Goal: Information Seeking & Learning: Learn about a topic

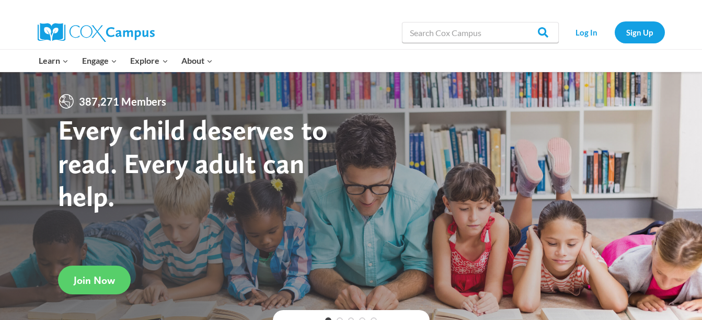
click at [596, 29] on link "Log In" at bounding box center [586, 31] width 45 height 21
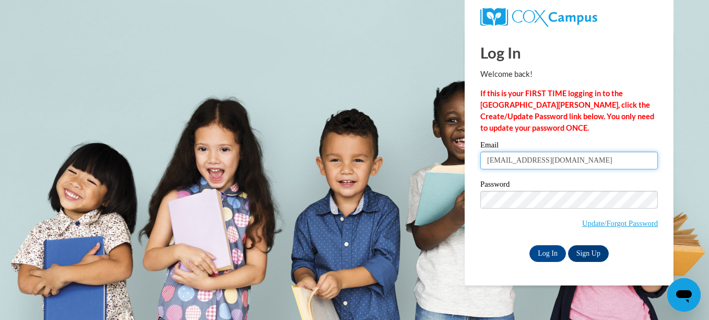
click at [577, 161] on input "hannahjsanvig@gmail.com" at bounding box center [570, 161] width 178 height 18
type input "h"
type input "rosealexa55@gmail.com"
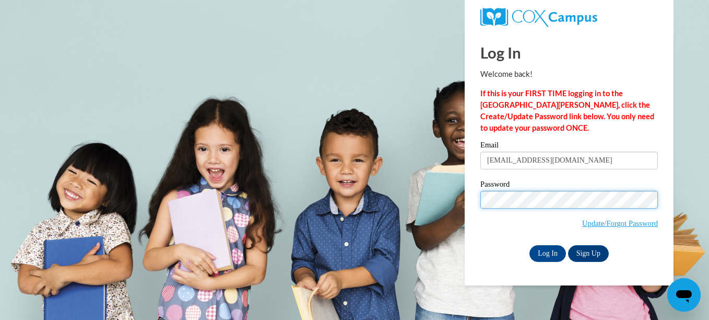
click at [530, 245] on input "Log In" at bounding box center [548, 253] width 37 height 17
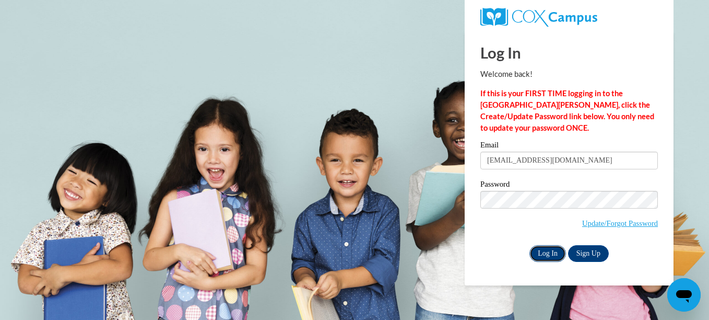
click at [549, 250] on input "Log In" at bounding box center [548, 253] width 37 height 17
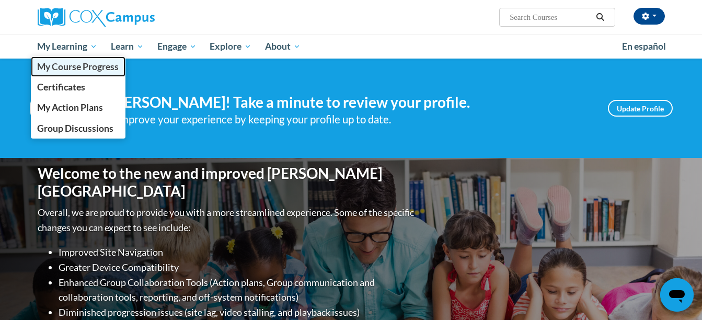
click at [75, 67] on span "My Course Progress" at bounding box center [77, 66] width 81 height 11
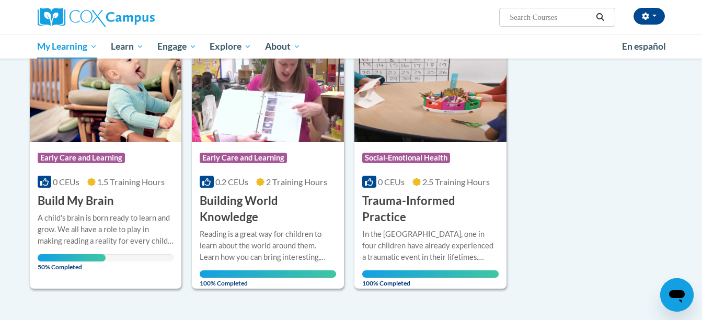
scroll to position [154, 0]
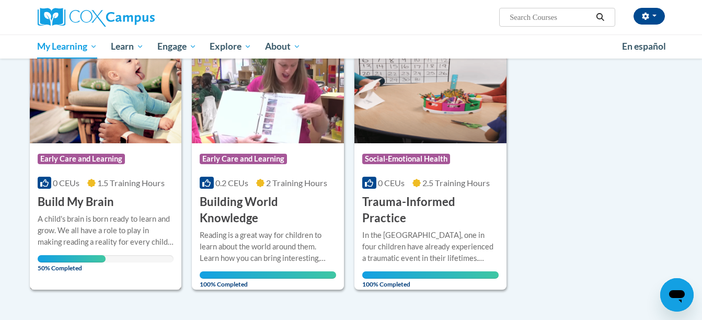
click at [66, 195] on h3 "Build My Brain" at bounding box center [76, 202] width 76 height 16
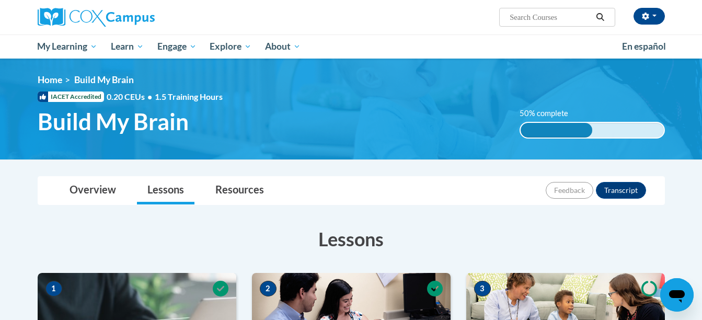
drag, startPoint x: 702, startPoint y: 86, endPoint x: 674, endPoint y: 63, distance: 36.0
click at [674, 63] on img at bounding box center [351, 109] width 702 height 101
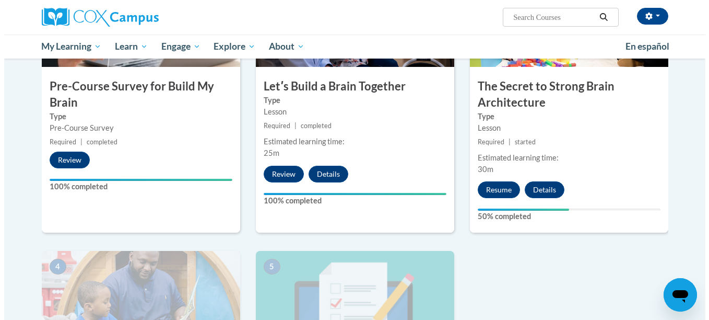
scroll to position [305, 0]
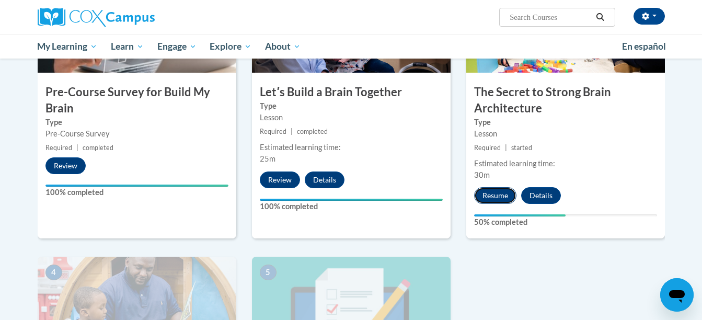
click at [490, 197] on button "Resume" at bounding box center [495, 195] width 42 height 17
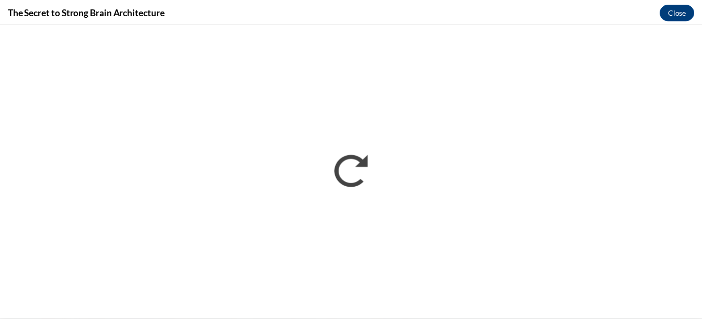
scroll to position [0, 0]
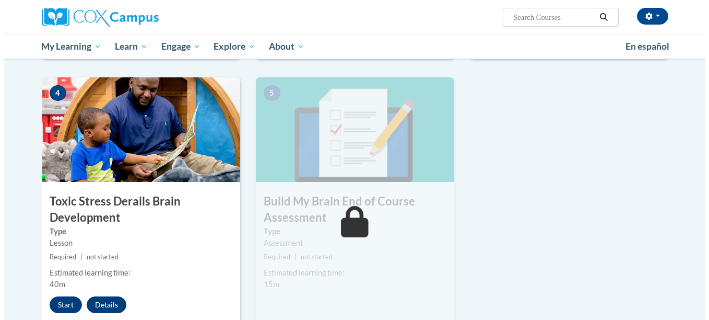
scroll to position [482, 0]
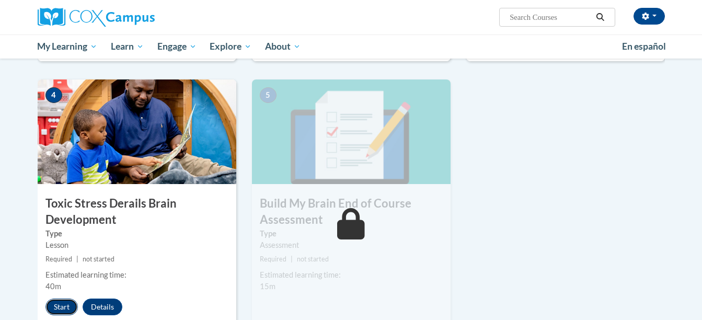
click at [63, 305] on button "Start" at bounding box center [61, 306] width 32 height 17
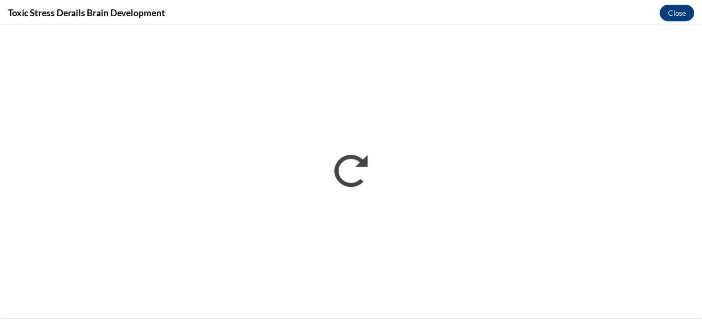
scroll to position [0, 0]
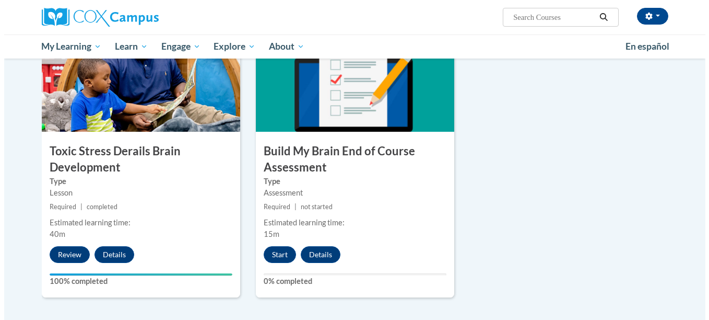
scroll to position [536, 0]
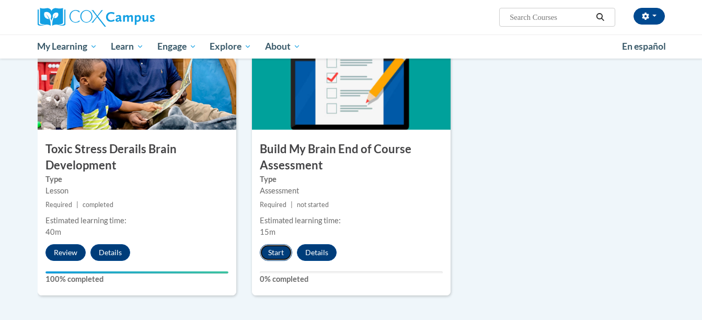
click at [269, 244] on button "Start" at bounding box center [276, 252] width 32 height 17
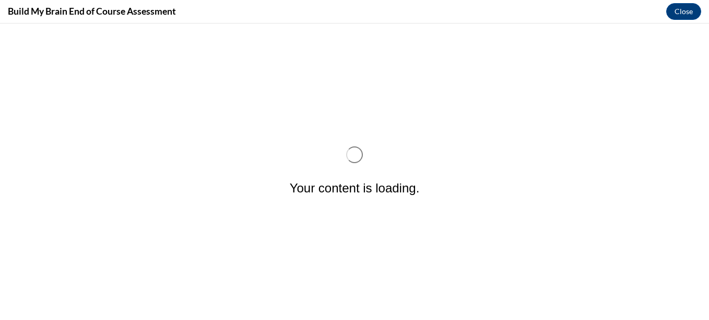
scroll to position [0, 0]
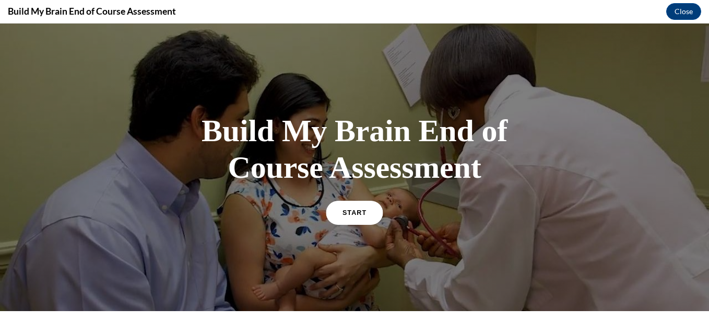
click at [335, 214] on link "START" at bounding box center [354, 212] width 57 height 24
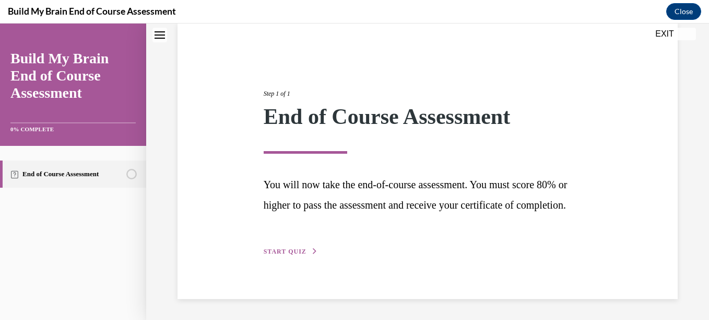
scroll to position [100, 0]
click at [300, 246] on div "Step 1 of 1 End of Course Assessment You will now take the end-of-course assess…" at bounding box center [428, 161] width 344 height 192
click at [295, 248] on span "START QUIZ" at bounding box center [285, 251] width 43 height 7
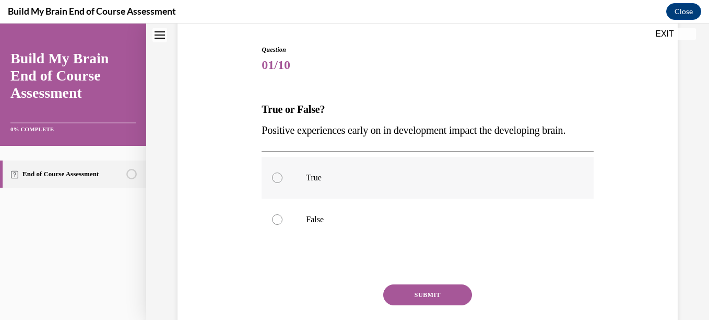
click at [273, 183] on div at bounding box center [277, 177] width 10 height 10
click at [273, 183] on input "True" at bounding box center [277, 177] width 10 height 10
radio input "true"
click at [415, 305] on button "SUBMIT" at bounding box center [427, 294] width 89 height 21
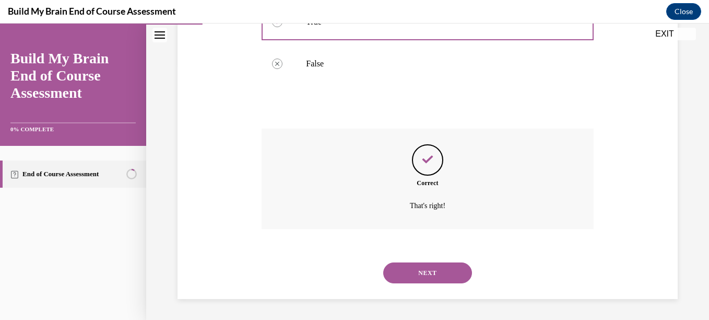
scroll to position [277, 0]
drag, startPoint x: 412, startPoint y: 272, endPoint x: 391, endPoint y: 268, distance: 21.3
click at [391, 268] on button "NEXT" at bounding box center [427, 272] width 89 height 21
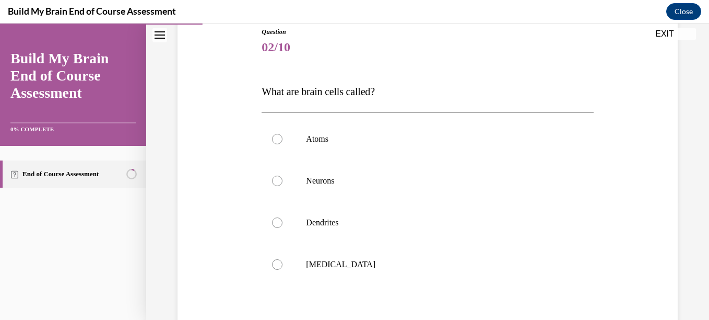
scroll to position [119, 0]
click at [460, 176] on p "Neurons" at bounding box center [436, 179] width 261 height 10
click at [283, 176] on input "Neurons" at bounding box center [277, 179] width 10 height 10
radio input "true"
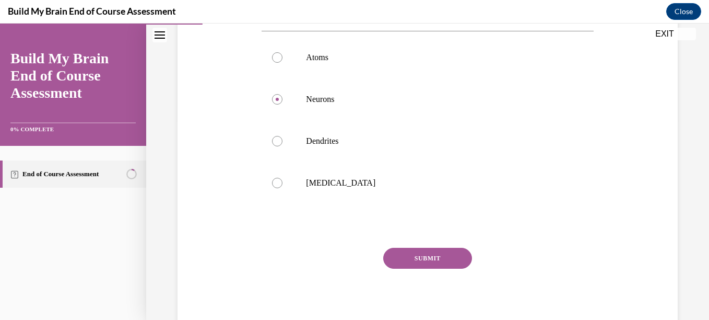
scroll to position [202, 0]
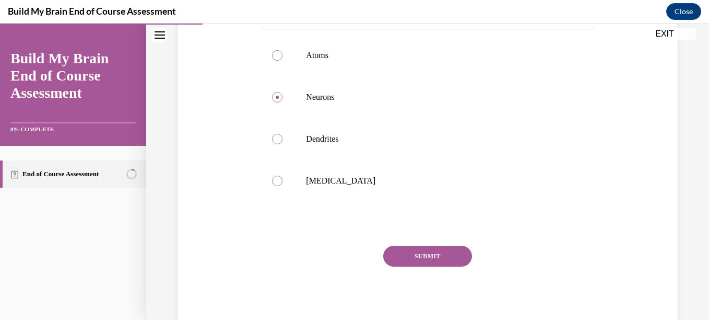
click at [455, 253] on button "SUBMIT" at bounding box center [427, 256] width 89 height 21
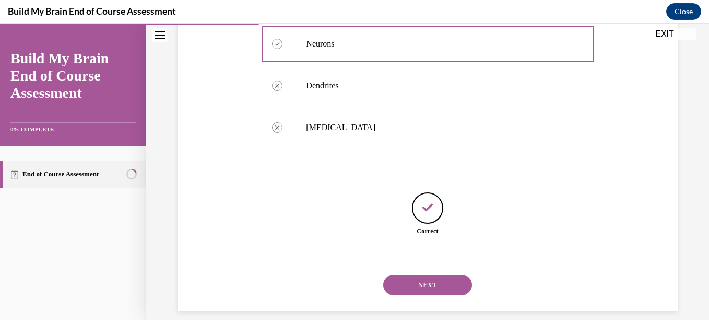
scroll to position [267, 0]
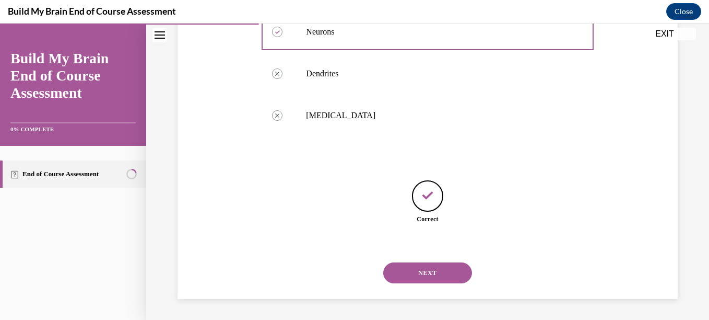
click at [440, 272] on button "NEXT" at bounding box center [427, 272] width 89 height 21
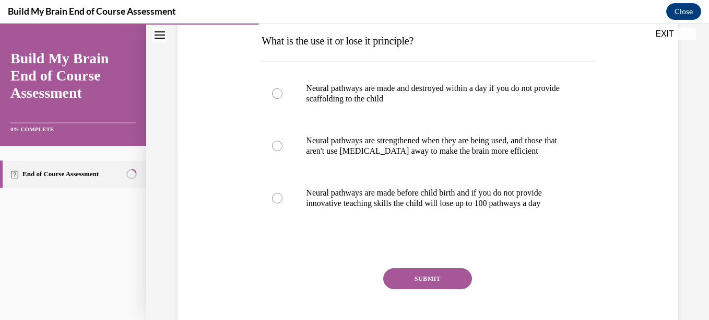
scroll to position [173, 0]
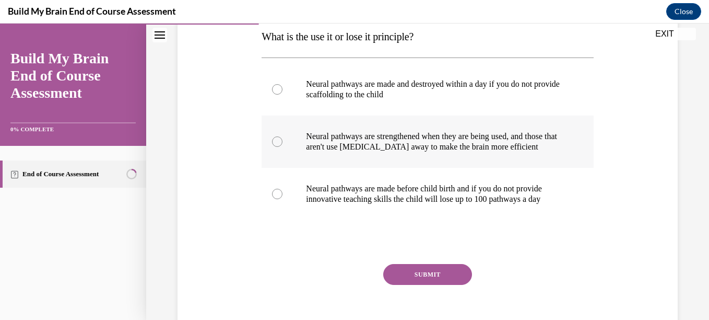
click at [426, 149] on p "Neural pathways are strengthened when they are being used, and those that aren'…" at bounding box center [436, 141] width 261 height 21
click at [283, 147] on input "Neural pathways are strengthened when they are being used, and those that aren'…" at bounding box center [277, 141] width 10 height 10
radio input "true"
click at [419, 285] on button "SUBMIT" at bounding box center [427, 274] width 89 height 21
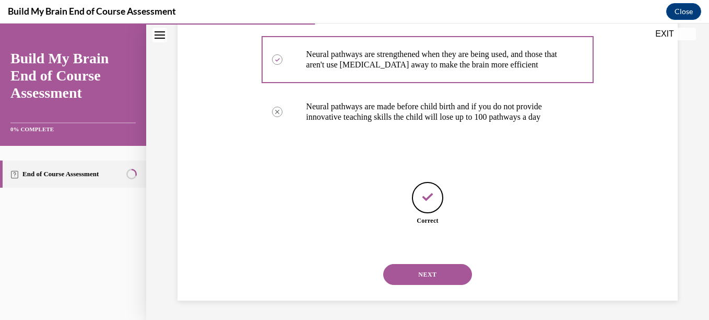
scroll to position [267, 0]
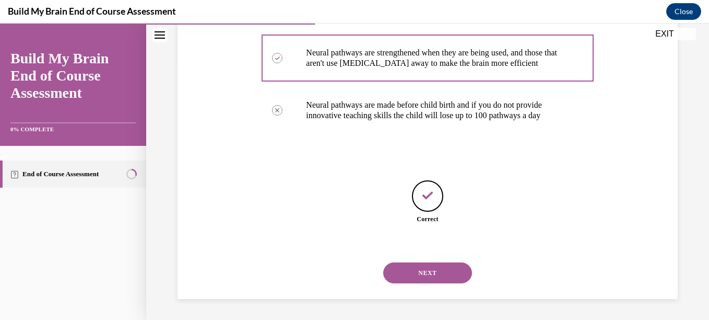
click at [437, 271] on button "NEXT" at bounding box center [427, 272] width 89 height 21
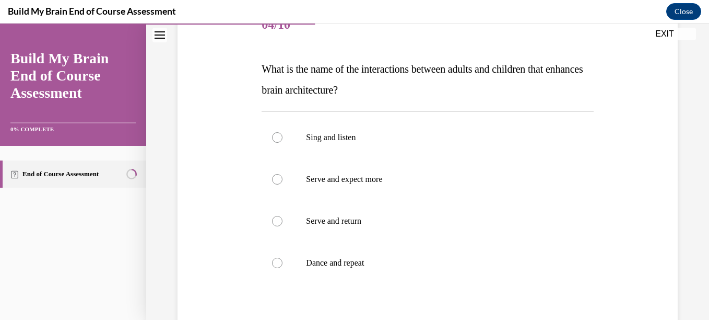
scroll to position [142, 0]
click at [318, 226] on label "Serve and return" at bounding box center [428, 220] width 332 height 42
click at [283, 225] on input "Serve and return" at bounding box center [277, 220] width 10 height 10
radio input "true"
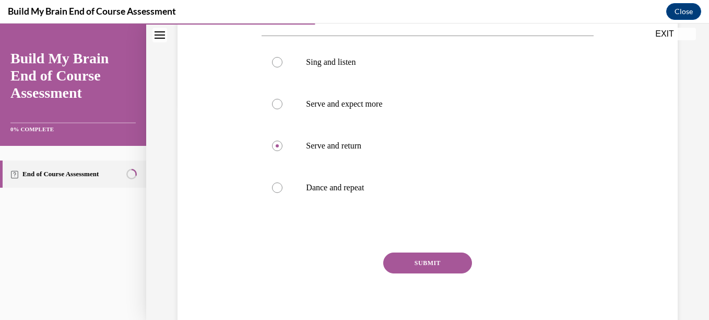
scroll to position [218, 0]
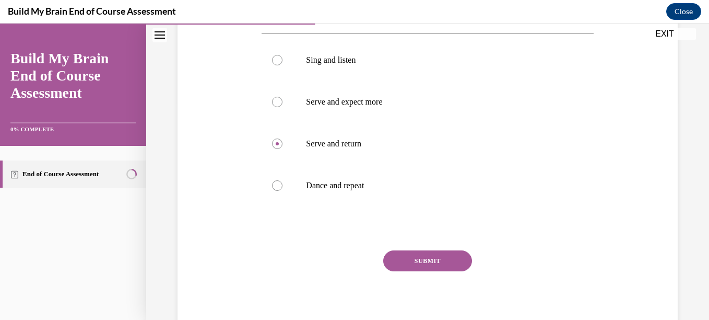
click at [411, 252] on button "SUBMIT" at bounding box center [427, 260] width 89 height 21
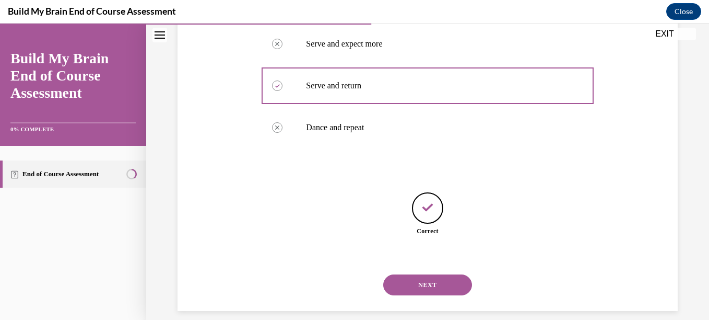
scroll to position [288, 0]
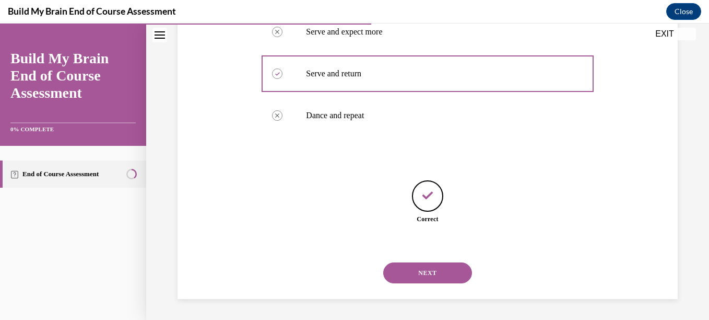
click at [424, 269] on button "NEXT" at bounding box center [427, 272] width 89 height 21
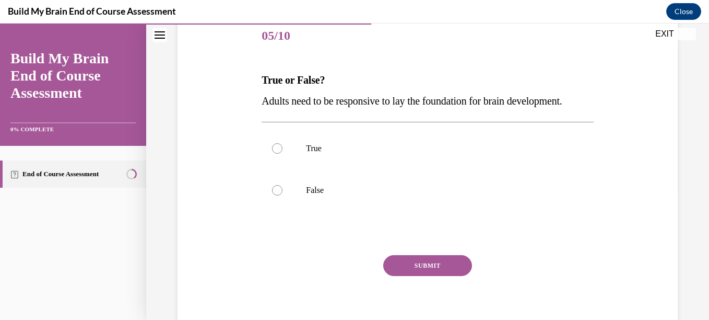
scroll to position [152, 0]
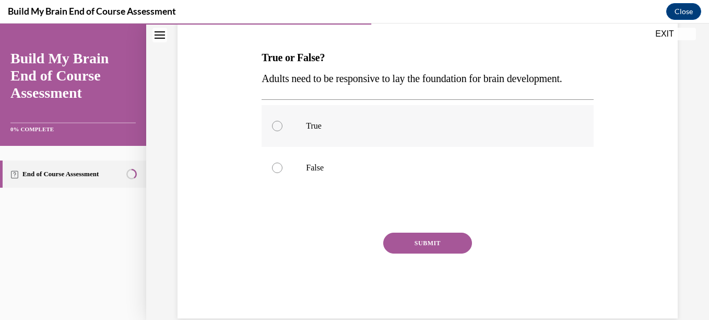
click at [404, 147] on label "True" at bounding box center [428, 126] width 332 height 42
click at [283, 131] on input "True" at bounding box center [277, 126] width 10 height 10
radio input "true"
click at [426, 253] on button "SUBMIT" at bounding box center [427, 242] width 89 height 21
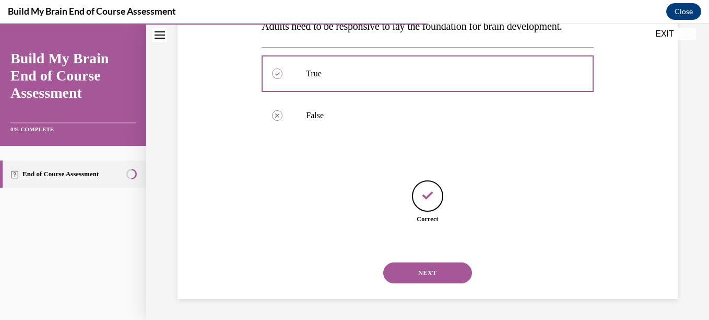
scroll to position [225, 0]
click at [447, 270] on button "NEXT" at bounding box center [427, 272] width 89 height 21
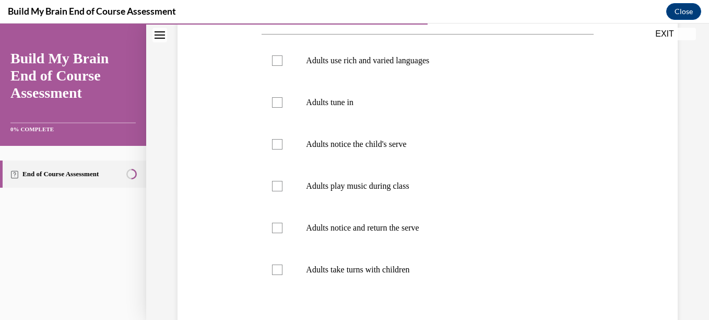
scroll to position [197, 0]
click at [423, 107] on label "Adults tune in" at bounding box center [428, 101] width 332 height 42
click at [283, 107] on input "Adults tune in" at bounding box center [277, 101] width 10 height 10
checkbox input "true"
click at [418, 144] on p "Adults notice the child's serve" at bounding box center [436, 143] width 261 height 10
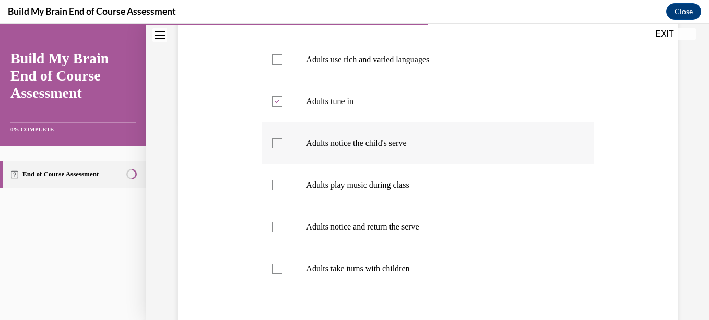
click at [283, 144] on input "Adults notice the child's serve" at bounding box center [277, 143] width 10 height 10
checkbox input "true"
click at [415, 182] on p "Adults play music during class" at bounding box center [436, 185] width 261 height 10
click at [283, 182] on input "Adults play music during class" at bounding box center [277, 185] width 10 height 10
checkbox input "true"
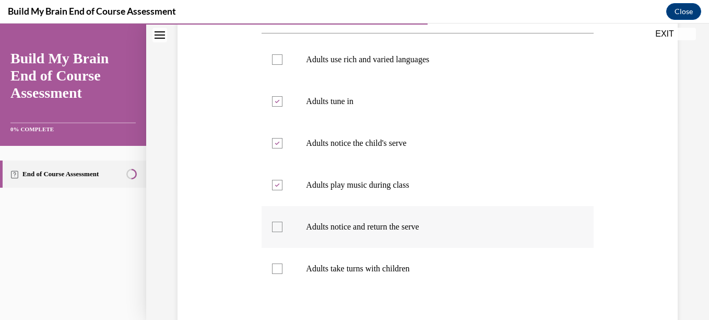
drag, startPoint x: 426, startPoint y: 224, endPoint x: 407, endPoint y: 226, distance: 19.5
click at [407, 226] on p "Adults notice and return the serve" at bounding box center [436, 227] width 261 height 10
click at [283, 226] on input "Adults notice and return the serve" at bounding box center [277, 227] width 10 height 10
checkbox input "true"
click at [276, 271] on div at bounding box center [277, 268] width 10 height 10
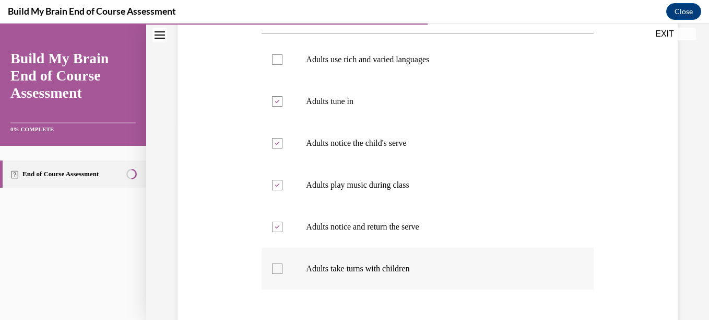
click at [276, 271] on input "Adults take turns with children" at bounding box center [277, 268] width 10 height 10
checkbox input "true"
click at [491, 56] on p "Adults use rich and varied languages" at bounding box center [436, 59] width 261 height 10
click at [283, 56] on input "Adults use rich and varied languages" at bounding box center [277, 59] width 10 height 10
checkbox input "true"
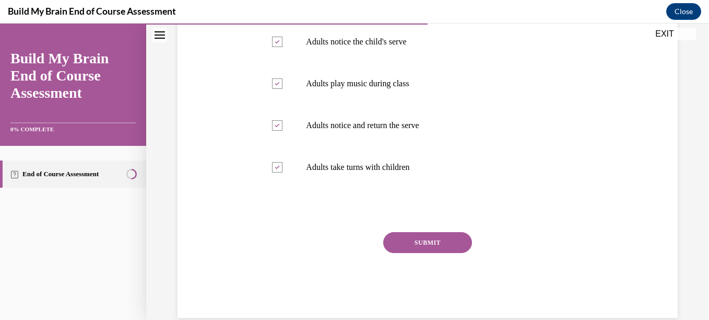
scroll to position [313, 0]
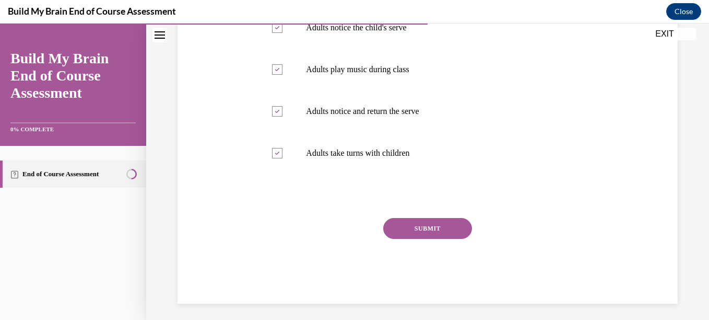
click at [429, 229] on button "SUBMIT" at bounding box center [427, 228] width 89 height 21
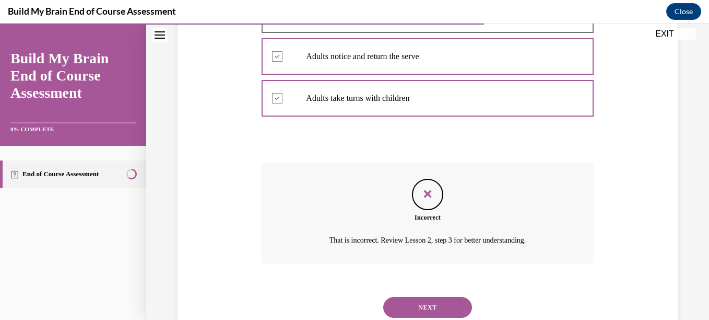
scroll to position [402, 0]
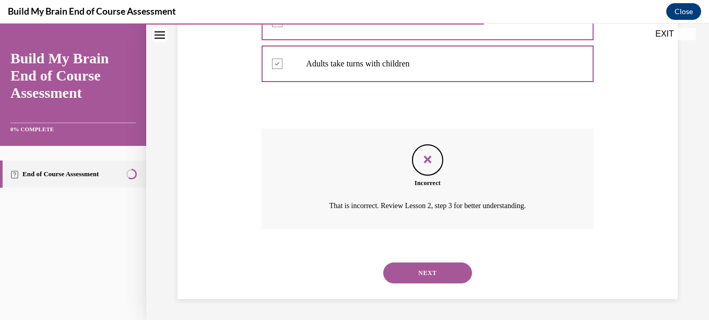
click at [450, 269] on button "NEXT" at bounding box center [427, 272] width 89 height 21
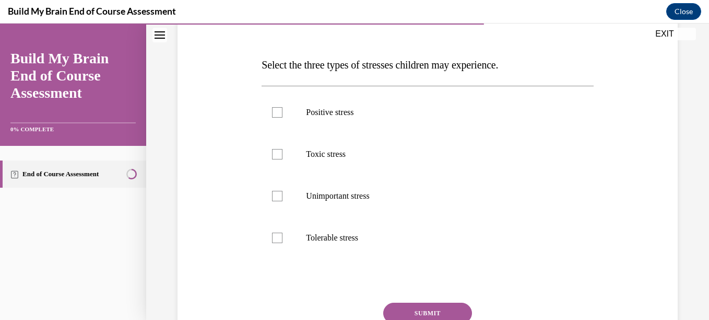
scroll to position [146, 0]
click at [511, 114] on p "Positive stress" at bounding box center [436, 111] width 261 height 10
click at [283, 114] on input "Positive stress" at bounding box center [277, 111] width 10 height 10
checkbox input "true"
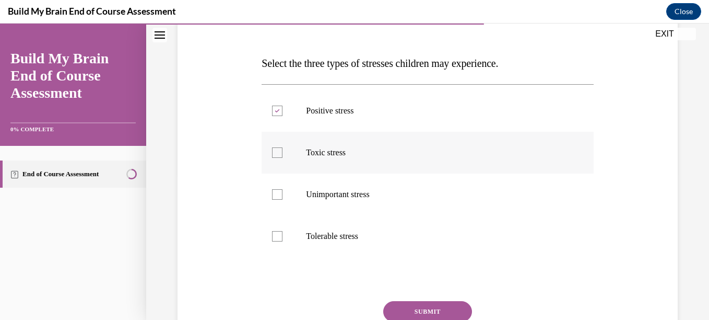
click at [509, 146] on label "Toxic stress" at bounding box center [428, 153] width 332 height 42
click at [283, 147] on input "Toxic stress" at bounding box center [277, 152] width 10 height 10
checkbox input "true"
click at [513, 229] on label "Tolerable stress" at bounding box center [428, 236] width 332 height 42
click at [283, 231] on input "Tolerable stress" at bounding box center [277, 236] width 10 height 10
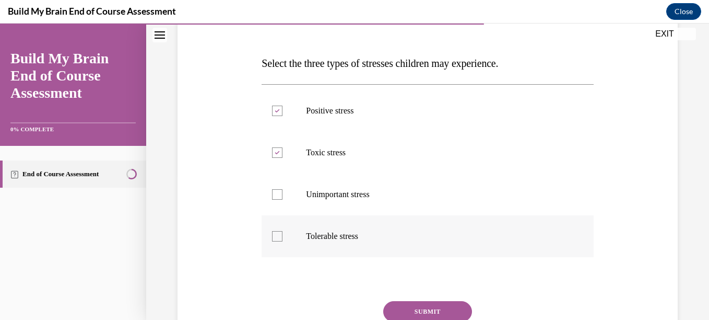
checkbox input "true"
click at [452, 306] on button "SUBMIT" at bounding box center [427, 311] width 89 height 21
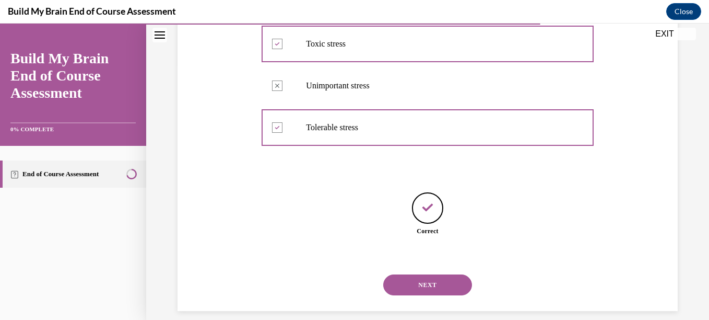
scroll to position [267, 0]
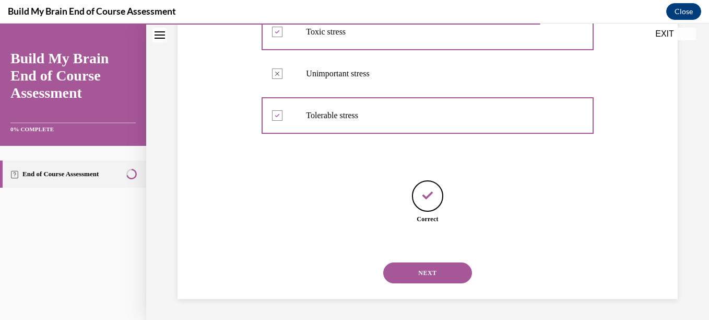
click at [451, 274] on button "NEXT" at bounding box center [427, 272] width 89 height 21
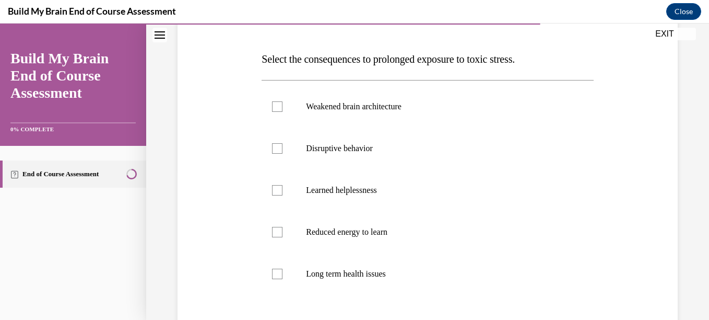
scroll to position [152, 0]
click at [535, 96] on label "Weakened brain architecture" at bounding box center [428, 106] width 332 height 42
click at [283, 100] on input "Weakened brain architecture" at bounding box center [277, 105] width 10 height 10
checkbox input "true"
click at [515, 143] on p "Disruptive behavior" at bounding box center [436, 147] width 261 height 10
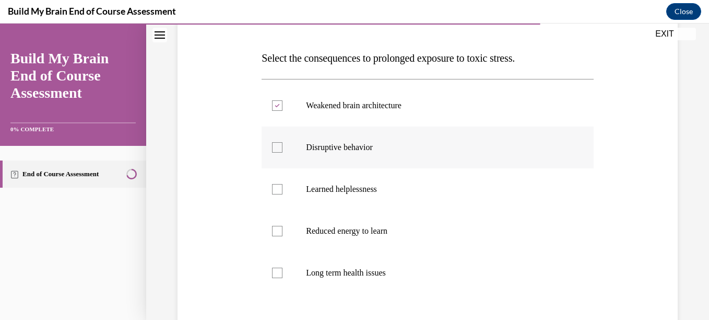
click at [283, 143] on input "Disruptive behavior" at bounding box center [277, 147] width 10 height 10
checkbox input "true"
click at [486, 225] on label "Reduced energy to learn" at bounding box center [428, 231] width 332 height 42
click at [283, 226] on input "Reduced energy to learn" at bounding box center [277, 231] width 10 height 10
checkbox input "true"
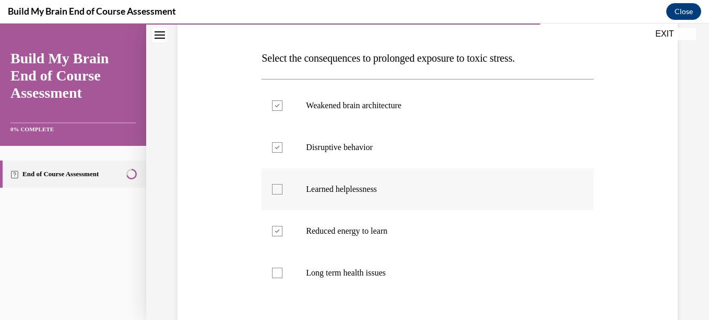
click at [574, 190] on label "Learned helplessness" at bounding box center [428, 189] width 332 height 42
click at [283, 190] on input "Learned helplessness" at bounding box center [277, 189] width 10 height 10
checkbox input "true"
click at [548, 272] on p "Long term health issues" at bounding box center [436, 272] width 261 height 10
click at [283, 272] on input "Long term health issues" at bounding box center [277, 272] width 10 height 10
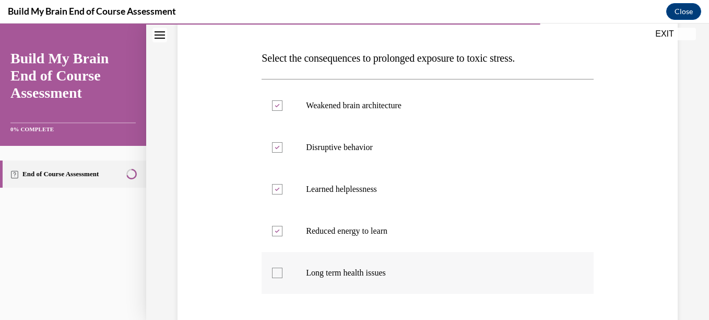
checkbox input "true"
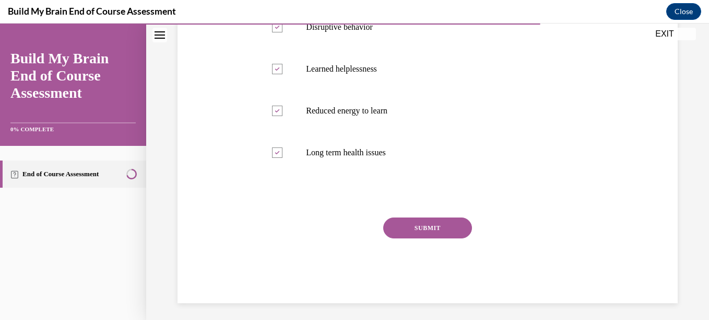
scroll to position [273, 0]
click at [448, 228] on button "SUBMIT" at bounding box center [427, 226] width 89 height 21
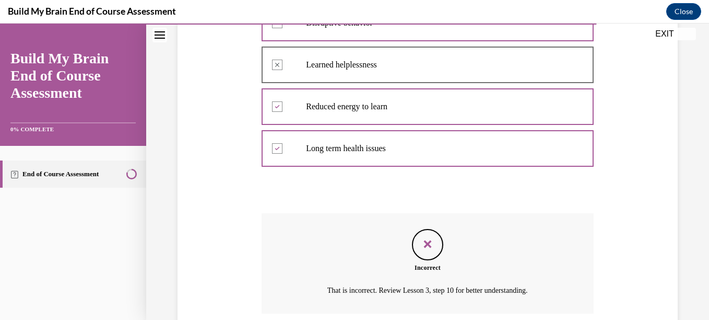
scroll to position [360, 0]
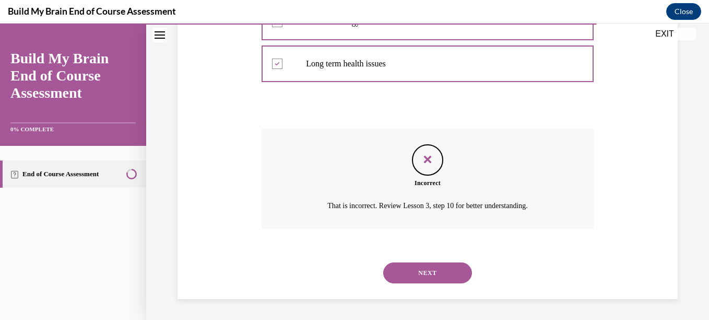
click at [448, 274] on button "NEXT" at bounding box center [427, 272] width 89 height 21
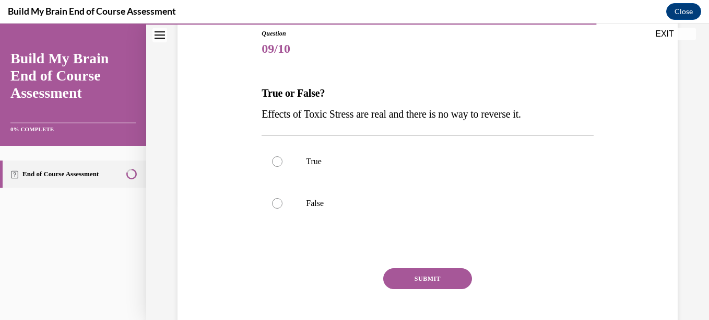
scroll to position [123, 0]
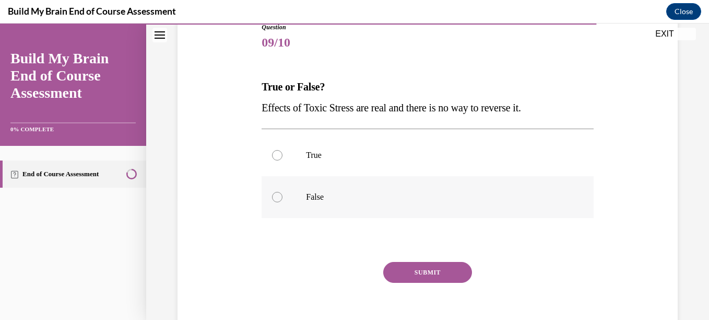
click at [505, 185] on label "False" at bounding box center [428, 197] width 332 height 42
click at [283, 192] on input "False" at bounding box center [277, 197] width 10 height 10
radio input "true"
click at [452, 272] on button "SUBMIT" at bounding box center [427, 272] width 89 height 21
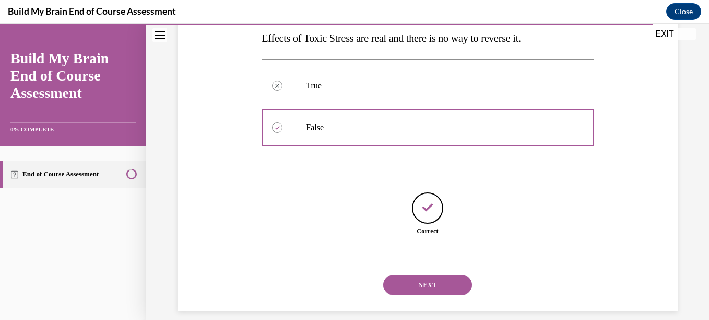
scroll to position [204, 0]
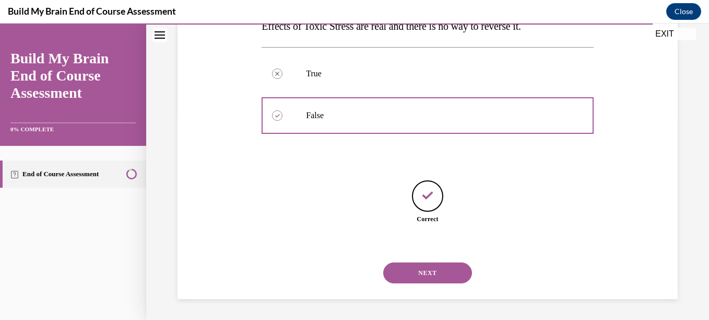
click at [438, 268] on button "NEXT" at bounding box center [427, 272] width 89 height 21
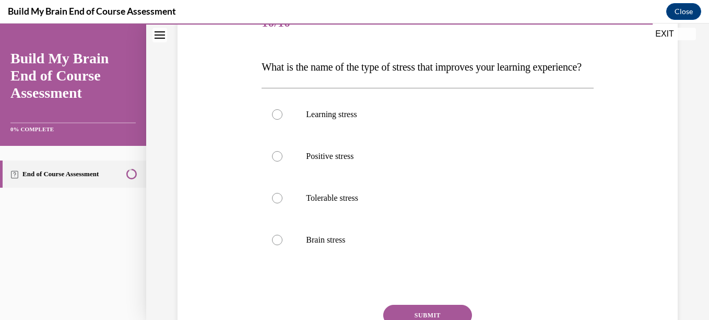
scroll to position [144, 0]
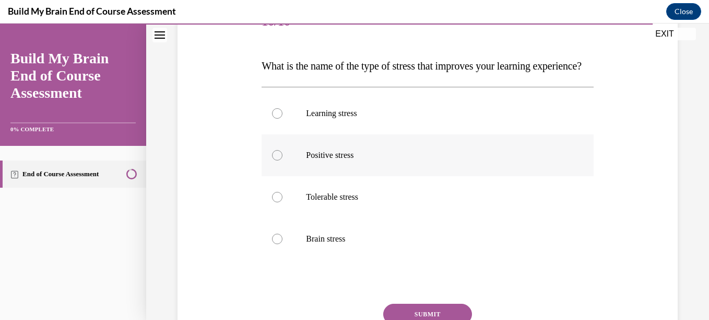
click at [519, 160] on p "Positive stress" at bounding box center [436, 155] width 261 height 10
click at [283, 160] on input "Positive stress" at bounding box center [277, 155] width 10 height 10
radio input "true"
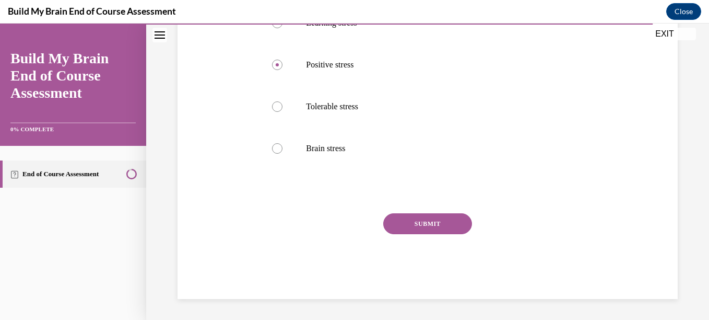
scroll to position [251, 0]
click at [451, 223] on button "SUBMIT" at bounding box center [427, 223] width 89 height 21
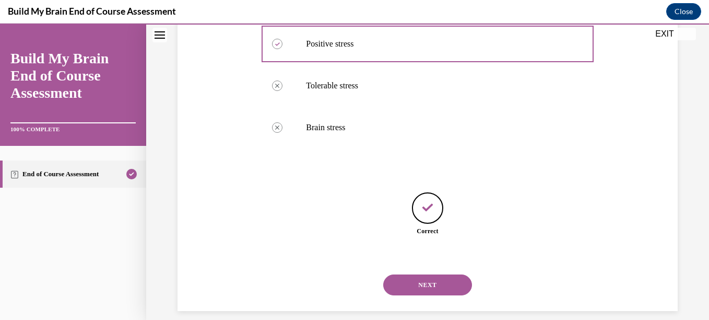
scroll to position [288, 0]
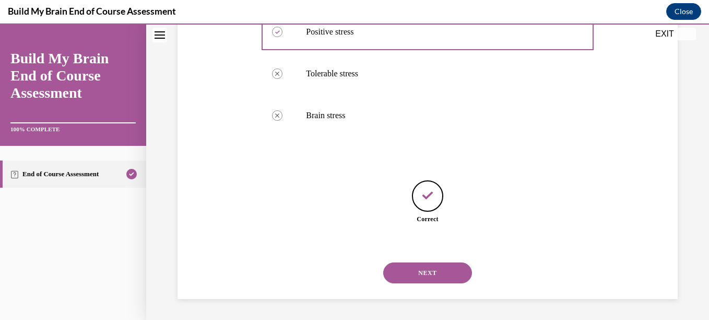
click at [428, 269] on button "NEXT" at bounding box center [427, 272] width 89 height 21
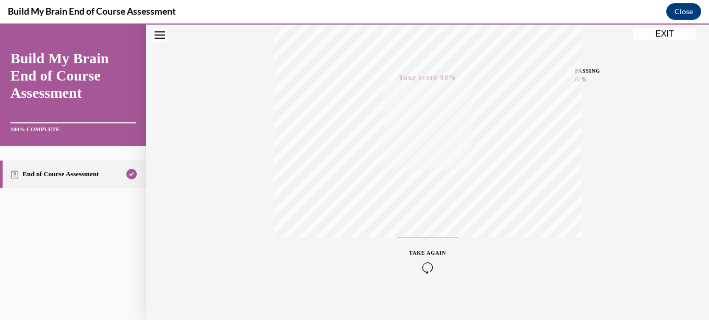
scroll to position [239, 0]
click at [680, 31] on button "EXIT" at bounding box center [665, 34] width 63 height 13
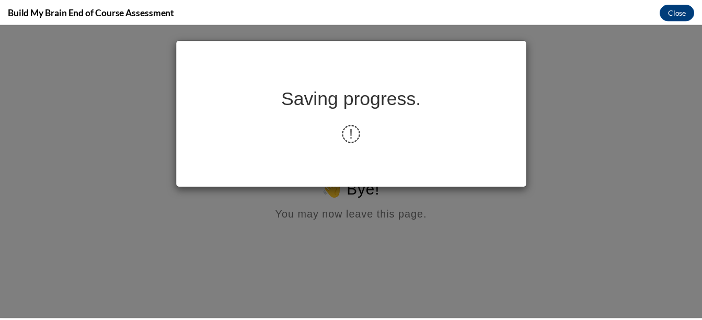
scroll to position [0, 0]
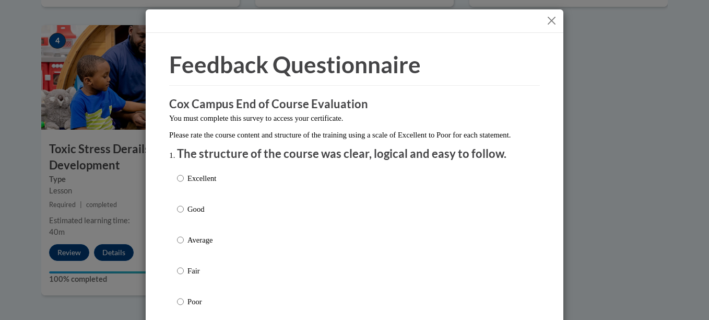
click at [545, 21] on button "Close" at bounding box center [551, 20] width 13 height 13
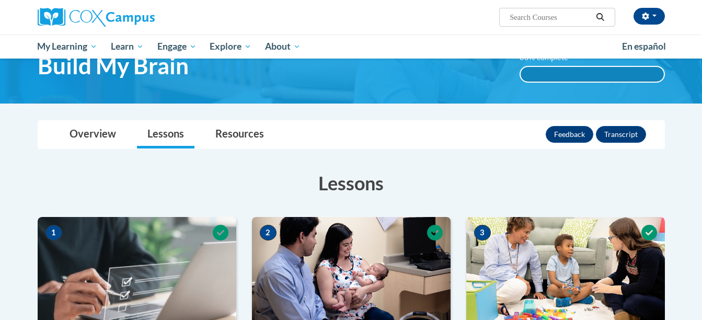
scroll to position [52, 0]
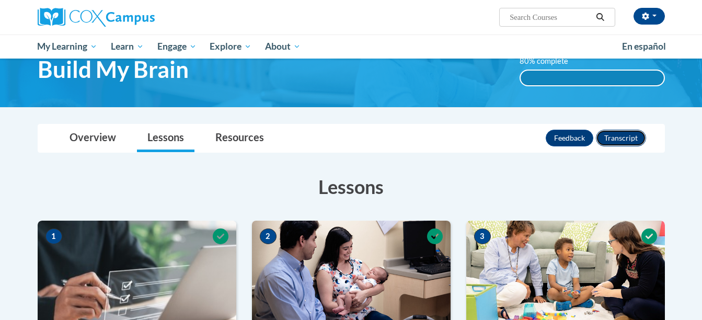
click at [626, 133] on button "Transcript" at bounding box center [621, 138] width 50 height 17
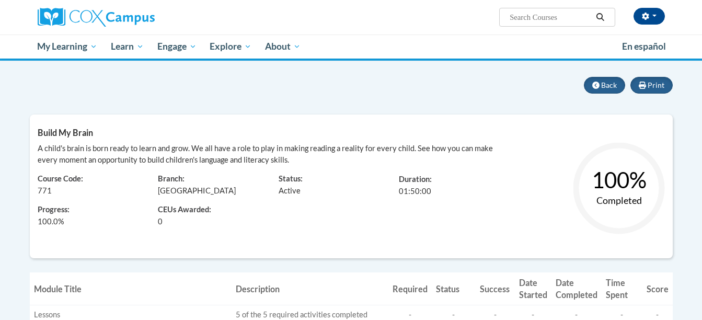
scroll to position [77, 0]
